Goal: Task Accomplishment & Management: Complete application form

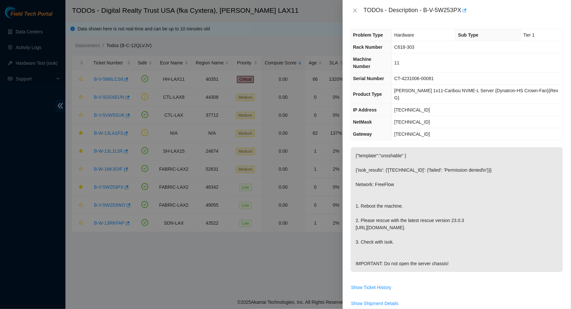
scroll to position [218, 0]
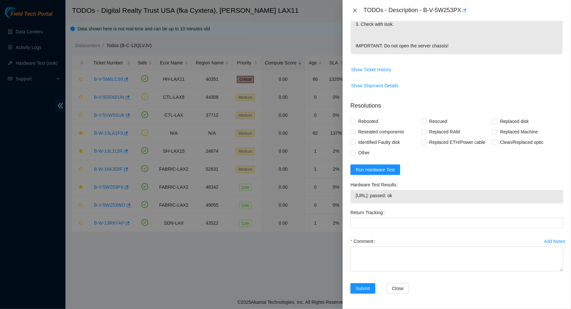
click at [354, 13] on icon "close" at bounding box center [355, 10] width 5 height 5
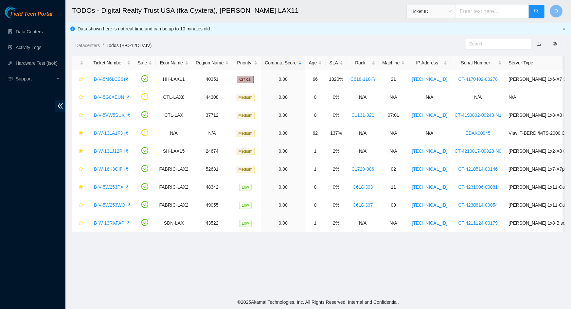
scroll to position [121, 0]
click at [49, 82] on span "Support" at bounding box center [35, 78] width 39 height 13
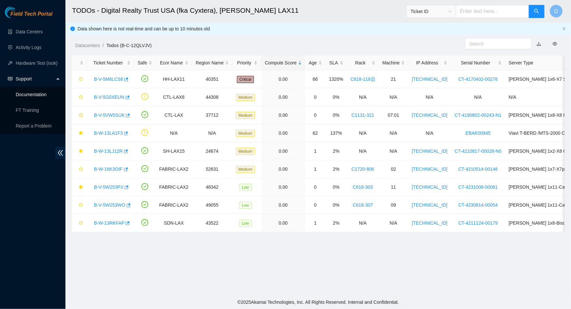
click at [31, 94] on link "Documentation" at bounding box center [31, 94] width 31 height 5
click at [312, 14] on h2 "TODOs - Digital Realty Trust USA (fka Cyxtera), [PERSON_NAME] LAX11" at bounding box center [267, 10] width 391 height 21
click at [28, 49] on link "Activity Logs" at bounding box center [29, 47] width 26 height 5
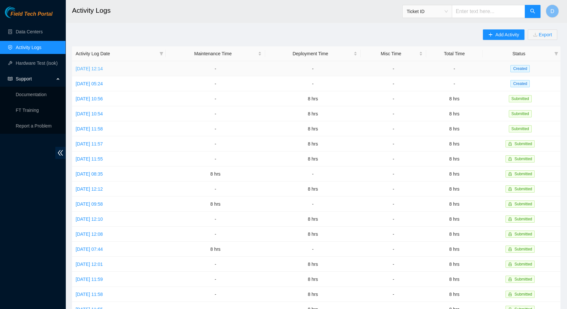
click at [103, 69] on link "[DATE] 12:14" at bounding box center [89, 68] width 27 height 5
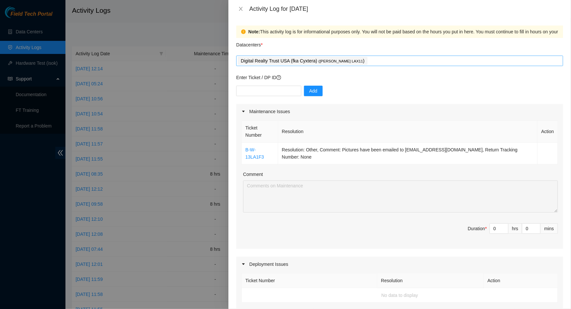
click at [356, 61] on div "Digital Realty Trust USA (fka Cyxtera) ( [PERSON_NAME] LAX11 )" at bounding box center [400, 60] width 324 height 9
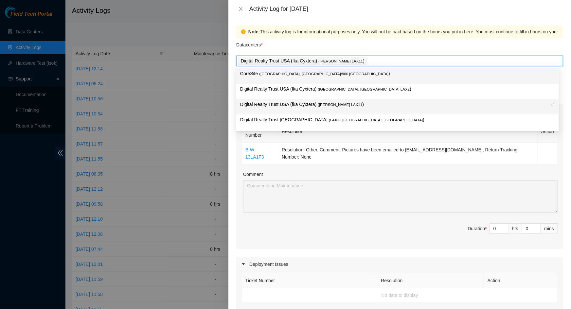
click at [359, 46] on div "Datacenters *" at bounding box center [399, 47] width 327 height 18
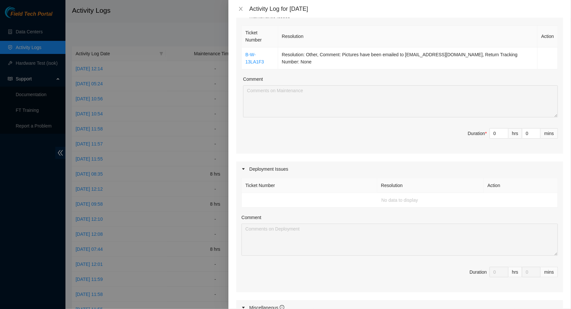
scroll to position [119, 0]
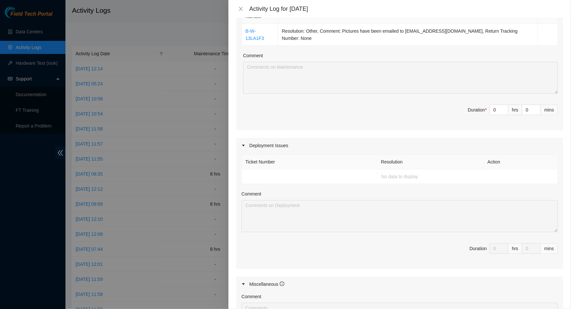
click at [341, 105] on span "Duration * 0 hrs 0 mins" at bounding box center [400, 114] width 317 height 18
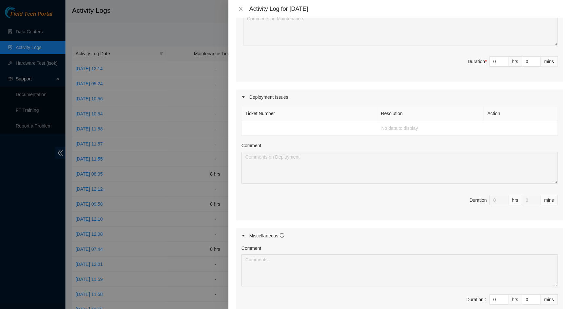
scroll to position [0, 0]
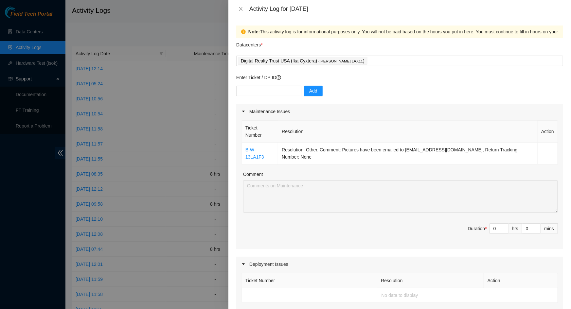
click at [408, 93] on div "Add" at bounding box center [399, 95] width 327 height 18
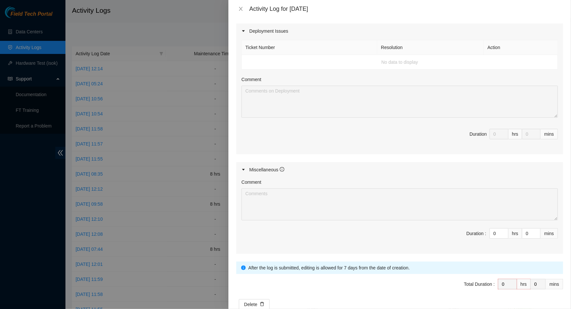
scroll to position [234, 0]
click at [282, 167] on icon "info-circle" at bounding box center [282, 169] width 5 height 5
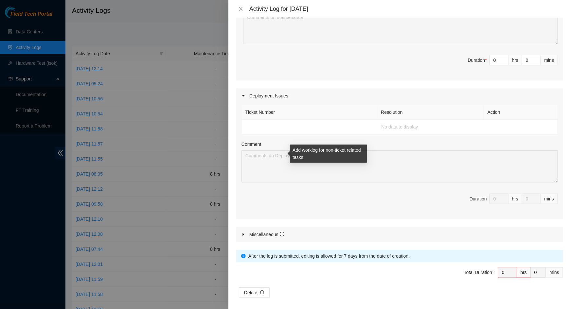
scroll to position [157, 0]
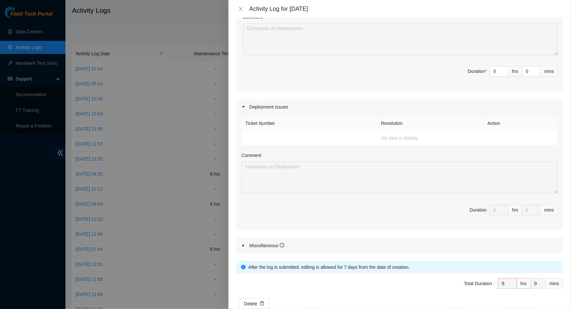
drag, startPoint x: 326, startPoint y: 199, endPoint x: 321, endPoint y: 204, distance: 6.7
click at [326, 205] on span "Duration 0 hrs 0 mins" at bounding box center [400, 214] width 317 height 18
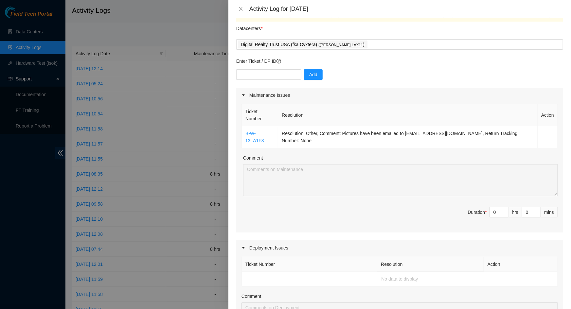
scroll to position [0, 0]
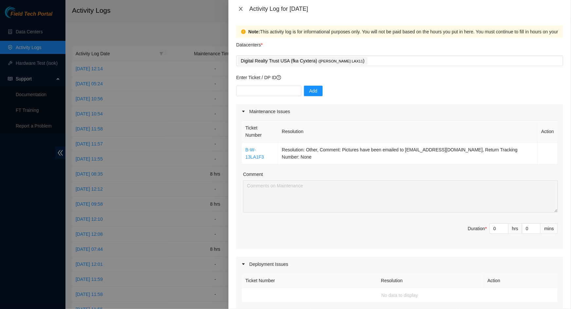
click at [241, 8] on icon "close" at bounding box center [241, 9] width 4 height 4
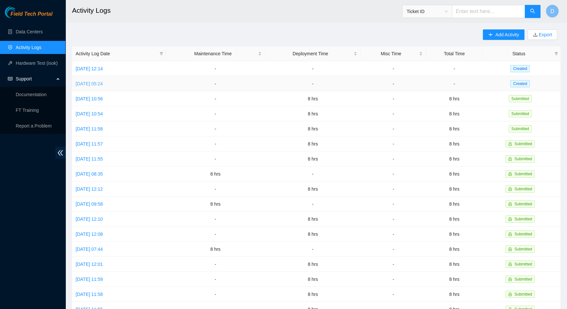
click at [99, 85] on link "[DATE] 05:24" at bounding box center [89, 83] width 27 height 5
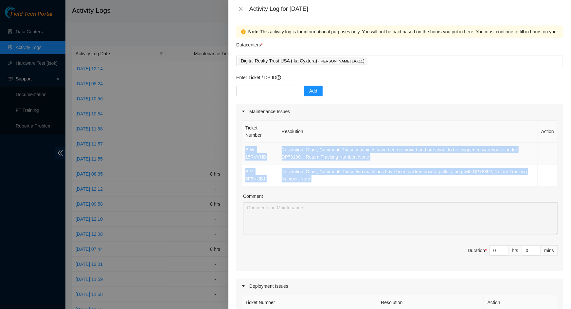
drag, startPoint x: 317, startPoint y: 181, endPoint x: 245, endPoint y: 150, distance: 79.0
click at [245, 150] on tbody "B-W-15RVVHB Resolution: Other, Comment: These machines have been removed and ar…" at bounding box center [400, 165] width 316 height 44
copy tbody "B-W-15RVVHB Resolution: Other, Comment: These machines have been removed and ar…"
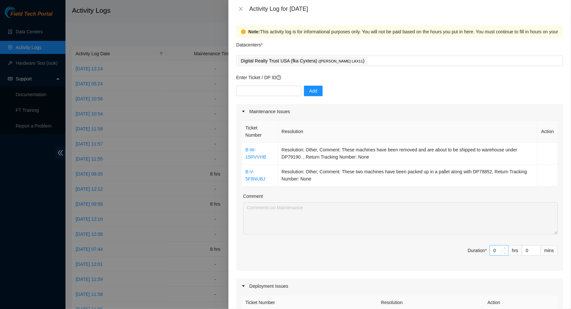
click at [492, 255] on input "0" at bounding box center [499, 251] width 18 height 10
type input "1"
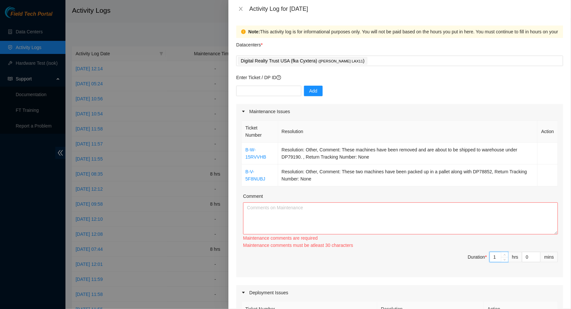
type input "1"
click at [433, 222] on textarea "Comment" at bounding box center [400, 219] width 315 height 32
paste textarea "B-W-15RVVHB Resolution: Other, Comment: These machines have been removed and ar…"
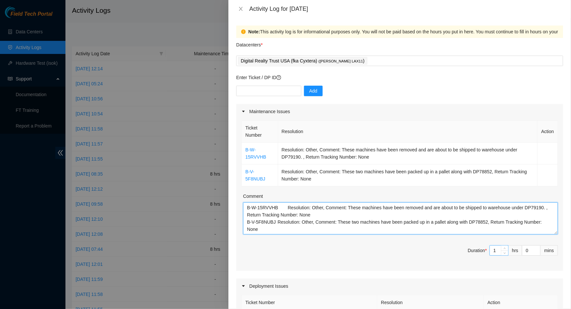
type textarea "B-W-15RVVHB Resolution: Other, Comment: These machines have been removed and ar…"
drag, startPoint x: 495, startPoint y: 252, endPoint x: 486, endPoint y: 253, distance: 9.6
click at [490, 253] on input "1" at bounding box center [499, 251] width 18 height 10
type input "0"
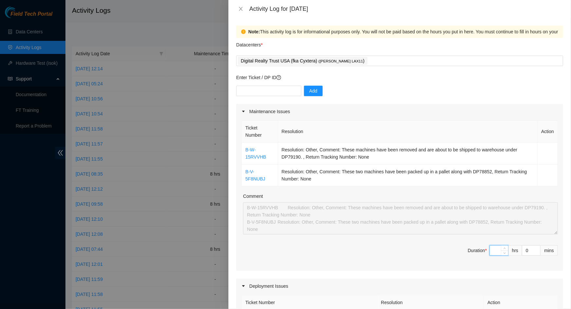
type input "1"
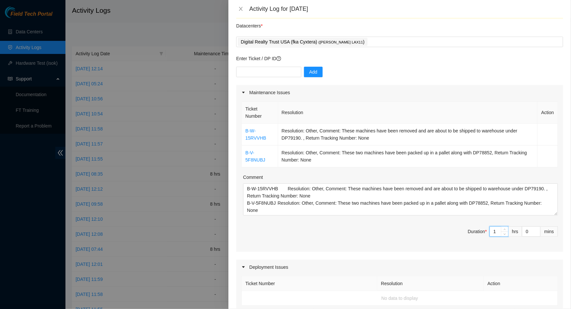
scroll to position [29, 0]
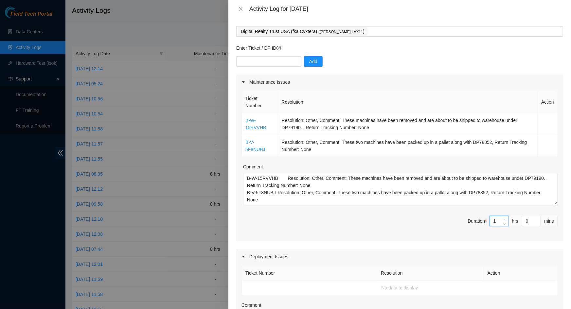
type input "2"
click at [504, 219] on icon "up" at bounding box center [505, 220] width 2 height 2
type input "3"
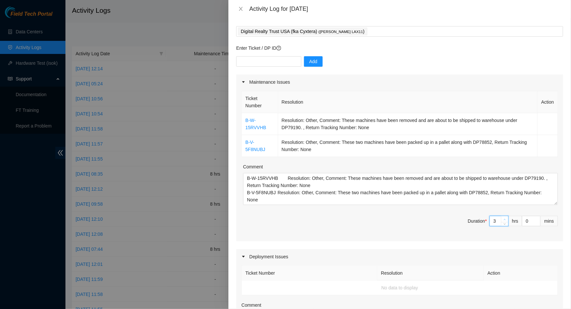
click at [504, 219] on icon "up" at bounding box center [505, 220] width 2 height 2
type input "4"
click at [504, 219] on icon "up" at bounding box center [505, 220] width 2 height 2
type input "5"
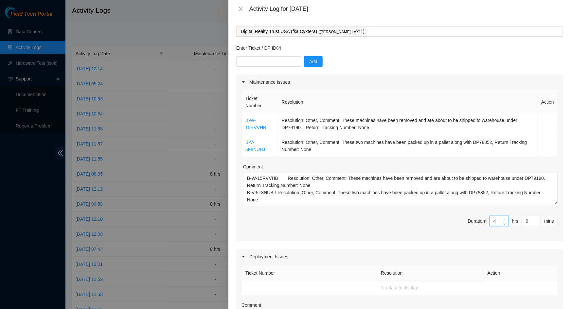
type input "5"
click at [504, 219] on icon "up" at bounding box center [505, 220] width 2 height 2
type input "6"
click at [504, 219] on icon "up" at bounding box center [505, 220] width 2 height 2
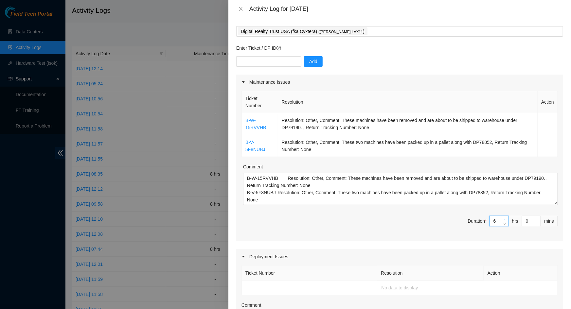
type input "7"
click at [504, 219] on icon "up" at bounding box center [505, 220] width 2 height 2
type input "8"
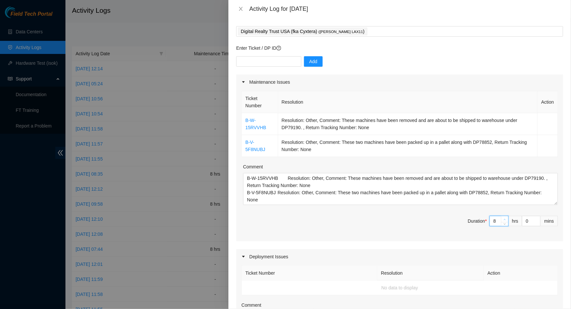
click at [504, 219] on icon "up" at bounding box center [505, 220] width 2 height 2
type input "8"
click at [407, 235] on div "Ticket Number Resolution Action B-W-15RVVHB Resolution: Other, Comment: These m…" at bounding box center [399, 166] width 327 height 152
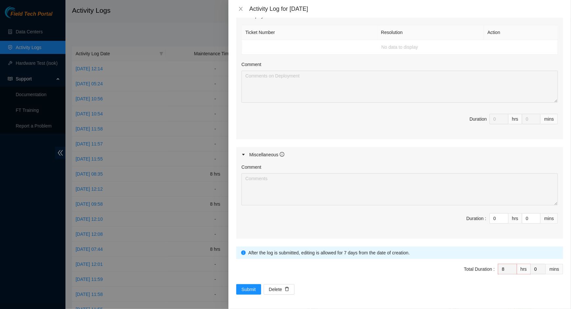
scroll to position [0, 0]
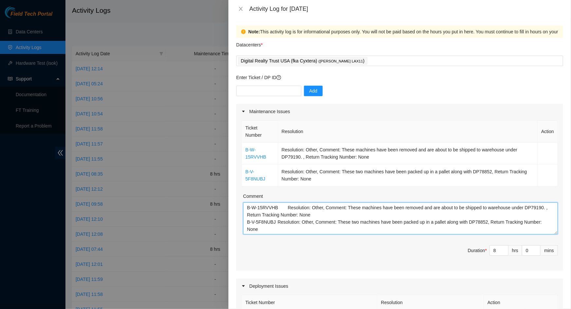
click at [247, 210] on textarea "B-W-15RVVHB Resolution: Other, Comment: These machines have been removed and ar…" at bounding box center [400, 219] width 315 height 32
click at [261, 206] on textarea "B-W-15RVVHB Resolution: Other, Comment: These machines have been removed and ar…" at bounding box center [400, 219] width 315 height 32
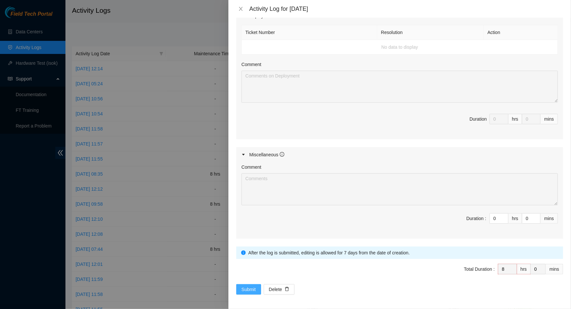
type textarea "Cleaned whole datacenter and filled in all blanking panels B-W-15RVVHB Resoluti…"
click at [248, 286] on span "Submit" at bounding box center [249, 289] width 14 height 7
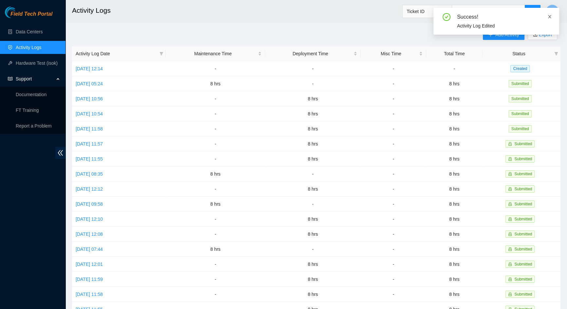
click at [550, 17] on icon "close" at bounding box center [549, 16] width 3 height 3
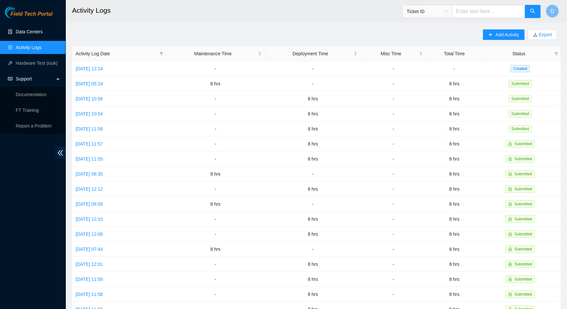
click at [36, 34] on link "Data Centers" at bounding box center [29, 31] width 27 height 5
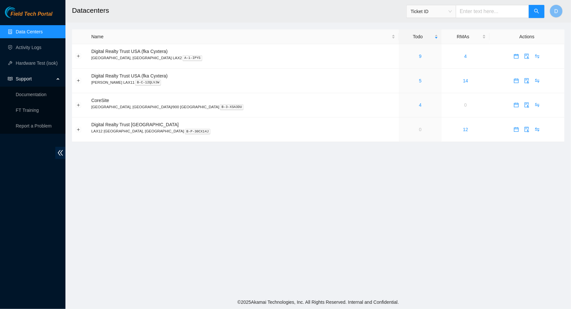
click at [303, 190] on main "Datacenters Ticket ID D Name Todo RMAs Actions Digital Realty Trust USA (fka Cy…" at bounding box center [318, 148] width 506 height 296
click at [24, 48] on link "Activity Logs" at bounding box center [29, 47] width 26 height 5
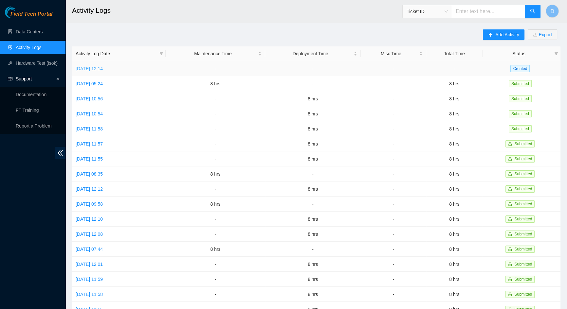
click at [101, 68] on link "[DATE] 12:14" at bounding box center [89, 68] width 27 height 5
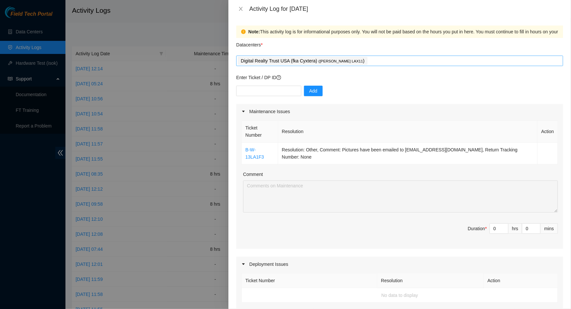
click at [340, 62] on span "Digital Realty Trust USA (fka Cyxtera) ( [PERSON_NAME] LAX11 )" at bounding box center [303, 61] width 130 height 8
click at [347, 60] on div "Digital Realty Trust USA (fka Cyxtera) ( [PERSON_NAME] LAX11 )" at bounding box center [400, 60] width 324 height 9
click at [327, 62] on span "( [PERSON_NAME] LAX11" at bounding box center [341, 61] width 45 height 4
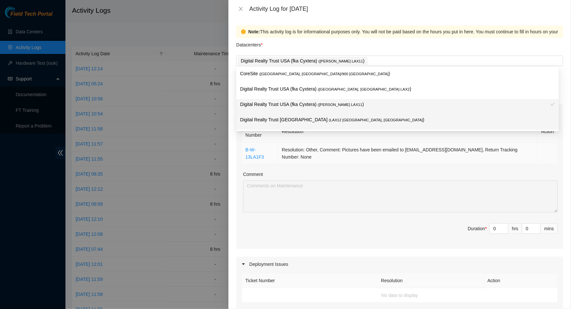
click at [339, 146] on td "Resolution: Other, Comment: Pictures have been emailed to [EMAIL_ADDRESS][DOMAI…" at bounding box center [408, 154] width 260 height 22
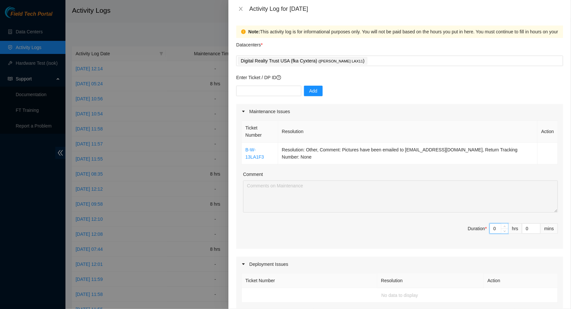
drag, startPoint x: 492, startPoint y: 214, endPoint x: 484, endPoint y: 212, distance: 8.3
click at [484, 224] on span "Duration * 0 hrs 0 mins" at bounding box center [400, 233] width 317 height 18
type input "8"
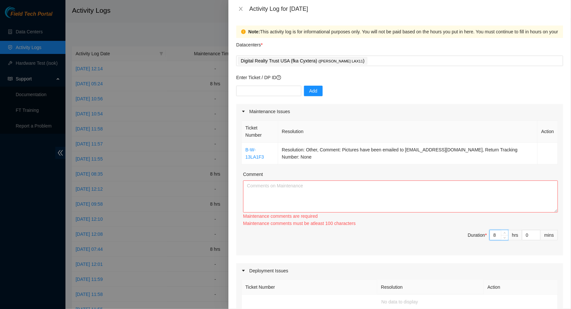
type input "8"
click at [389, 215] on div "Ticket Number Resolution Action B-W-13LA1F3 Resolution: Other, Comment: Picture…" at bounding box center [399, 187] width 327 height 137
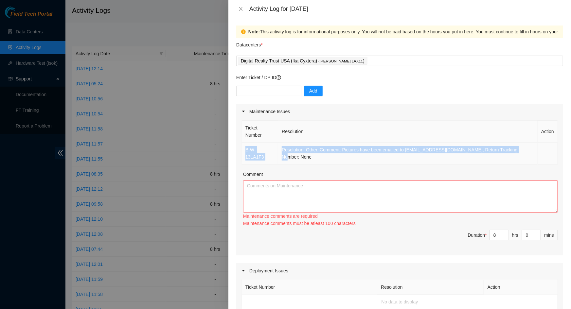
drag, startPoint x: 494, startPoint y: 142, endPoint x: 243, endPoint y: 145, distance: 251.1
click at [243, 145] on tr "B-W-13LA1F3 Resolution: Other, Comment: Pictures have been emailed to [EMAIL_AD…" at bounding box center [400, 154] width 316 height 22
copy tr "B-W-13LA1F3 Resolution: Other, Comment: Pictures have been emailed to [EMAIL_AD…"
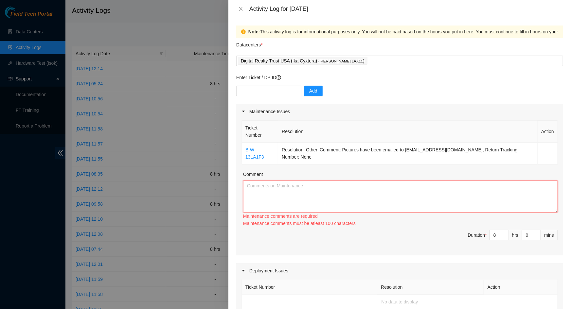
click at [274, 181] on textarea "Comment" at bounding box center [400, 197] width 315 height 32
paste textarea "B-W-13LA1F3 Resolution: Other, Comment: Pictures have been emailed to [EMAIL_AD…"
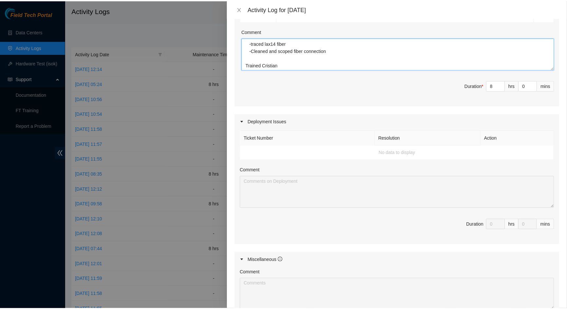
scroll to position [234, 0]
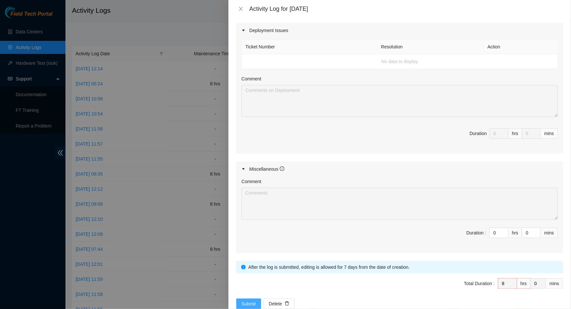
type textarea "B-W-13LA1F3 Resolution: Other, Comment: Pictures have been emailed to [EMAIL_AD…"
click at [249, 301] on span "Submit" at bounding box center [249, 304] width 14 height 7
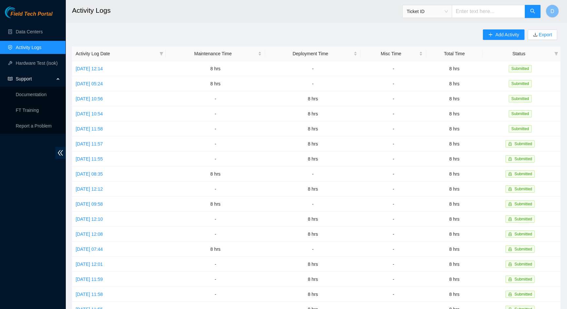
click at [306, 24] on main "Activity Logs Ticket ID D Add Activity Export Activity Log Date Maintenance Tim…" at bounding box center [316, 195] width 502 height 390
click at [253, 16] on h2 "Activity Logs" at bounding box center [266, 10] width 388 height 21
click at [34, 32] on link "Data Centers" at bounding box center [29, 31] width 27 height 5
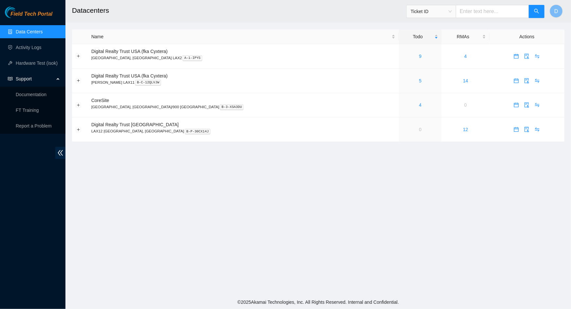
click at [180, 20] on h2 "Datacenters" at bounding box center [267, 10] width 391 height 21
click at [42, 46] on link "Activity Logs" at bounding box center [29, 47] width 26 height 5
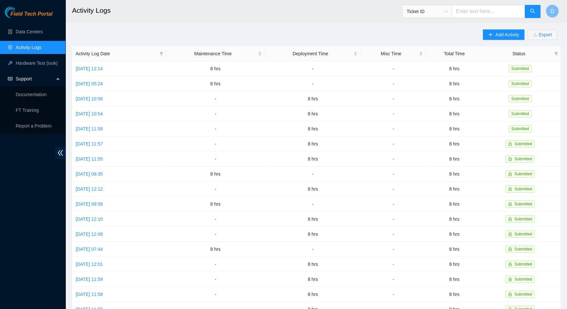
click at [286, 8] on h2 "Activity Logs" at bounding box center [266, 10] width 388 height 21
